Goal: Obtain resource: Obtain resource

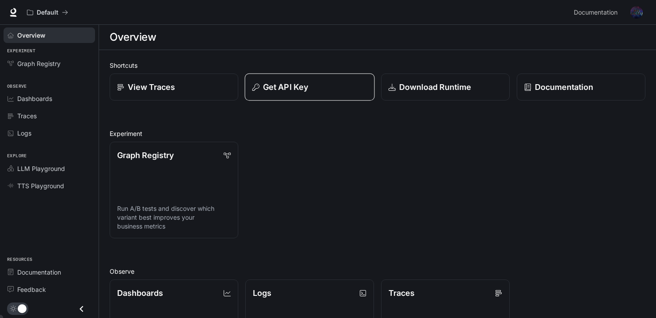
click at [306, 96] on button "Get API Key" at bounding box center [310, 86] width 130 height 27
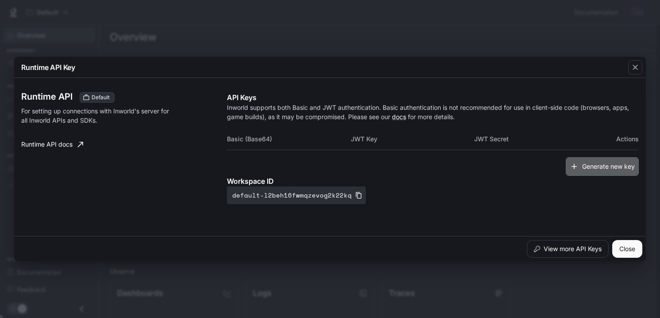
click at [574, 167] on icon "button" at bounding box center [574, 166] width 5 height 5
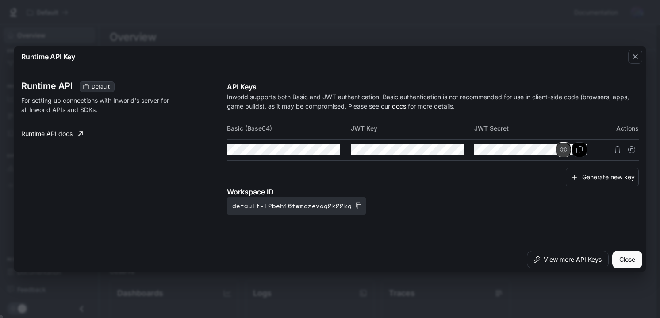
click at [564, 150] on icon "button" at bounding box center [563, 149] width 7 height 7
click at [441, 148] on icon "button" at bounding box center [440, 149] width 7 height 7
click at [314, 149] on icon "button" at bounding box center [316, 149] width 7 height 7
click at [453, 151] on icon "Copy Key" at bounding box center [456, 149] width 7 height 7
click at [578, 150] on icon "Copy Secret" at bounding box center [579, 149] width 7 height 7
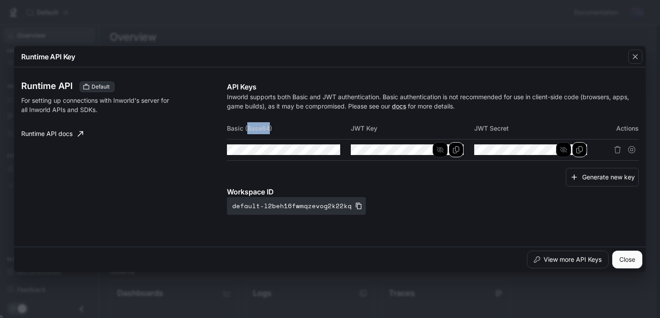
drag, startPoint x: 269, startPoint y: 130, endPoint x: 248, endPoint y: 130, distance: 21.2
click at [248, 130] on th "Basic (Base64)" at bounding box center [288, 128] width 123 height 21
copy th "Base64"
click at [330, 150] on icon "Copy Basic (Base64)" at bounding box center [332, 149] width 7 height 7
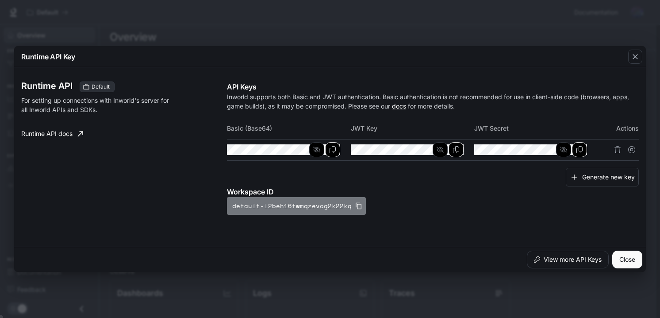
click at [356, 207] on icon "button" at bounding box center [359, 206] width 6 height 7
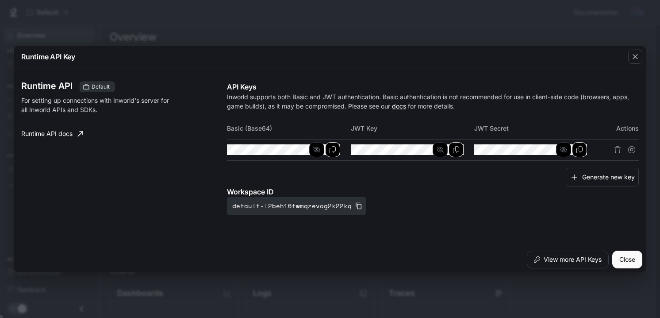
drag, startPoint x: 330, startPoint y: 2, endPoint x: 430, endPoint y: 73, distance: 123.2
click at [430, 73] on div "Runtime API Default For setting up connections with Inworld's server for all In…" at bounding box center [330, 157] width 618 height 172
